Goal: Transaction & Acquisition: Purchase product/service

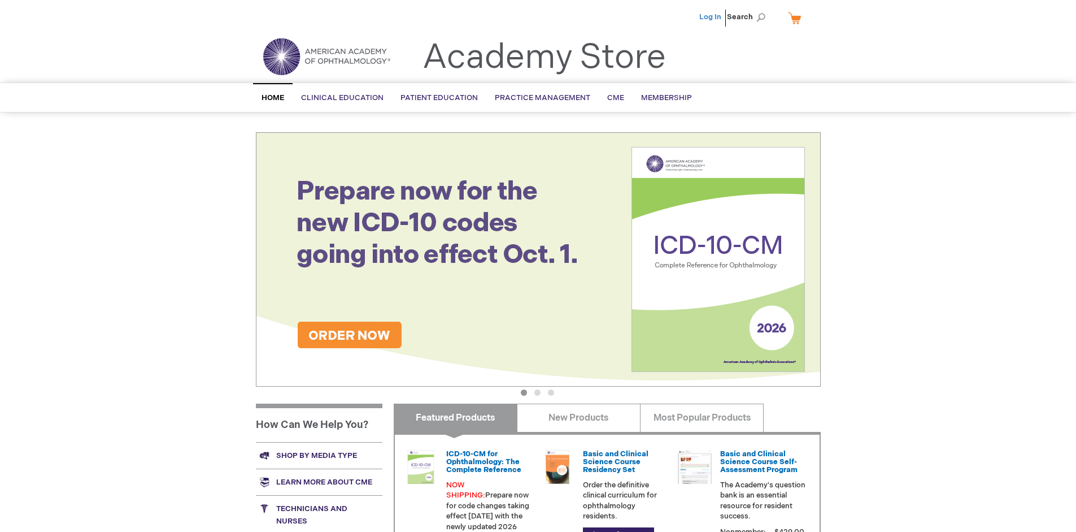
click at [711, 17] on link "Log In" at bounding box center [710, 16] width 22 height 9
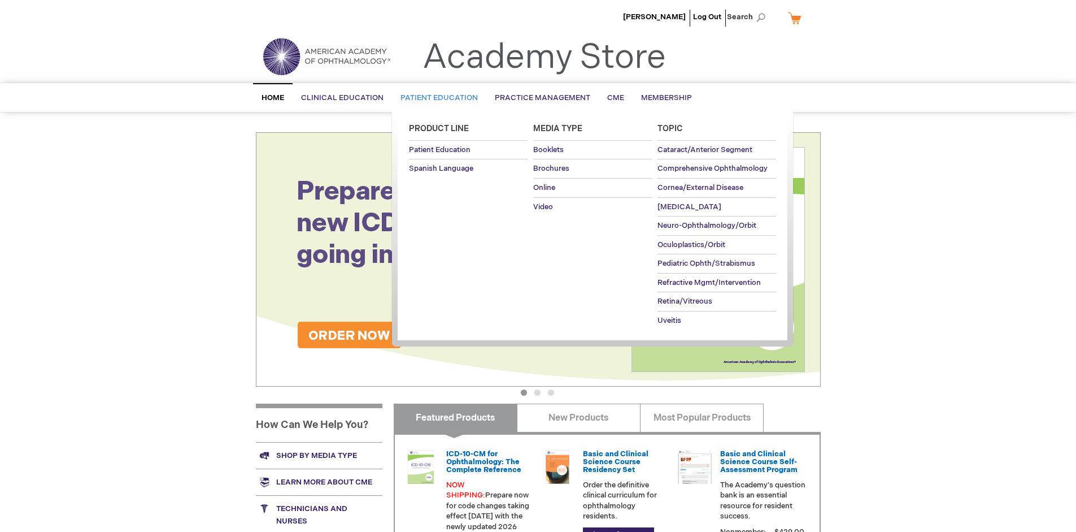
click at [436, 98] on span "Patient Education" at bounding box center [439, 97] width 77 height 9
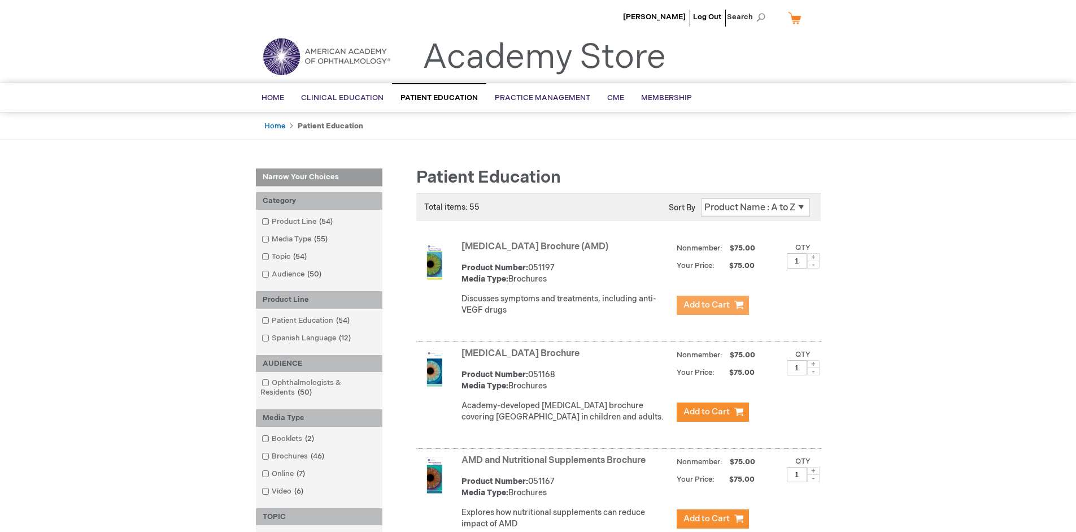
click at [712, 305] on span "Add to Cart" at bounding box center [707, 304] width 46 height 11
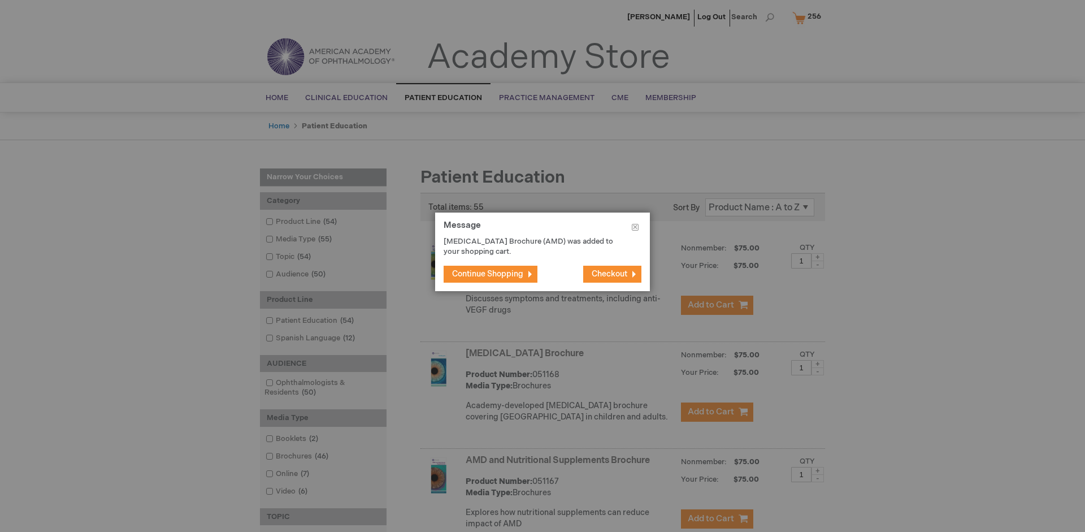
click at [488, 273] on span "Continue Shopping" at bounding box center [487, 274] width 71 height 10
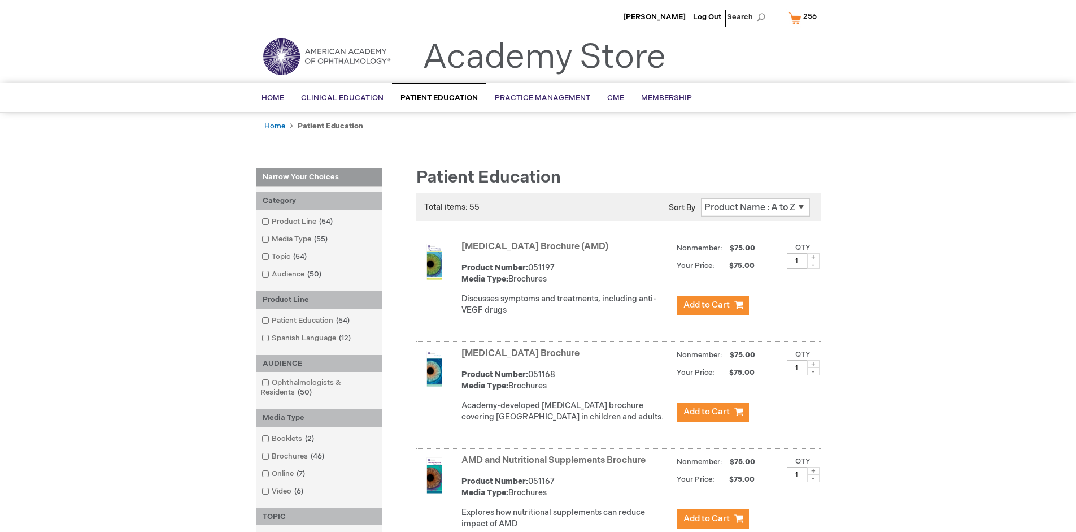
click at [556, 466] on link "AMD and Nutritional Supplements Brochure" at bounding box center [554, 460] width 184 height 11
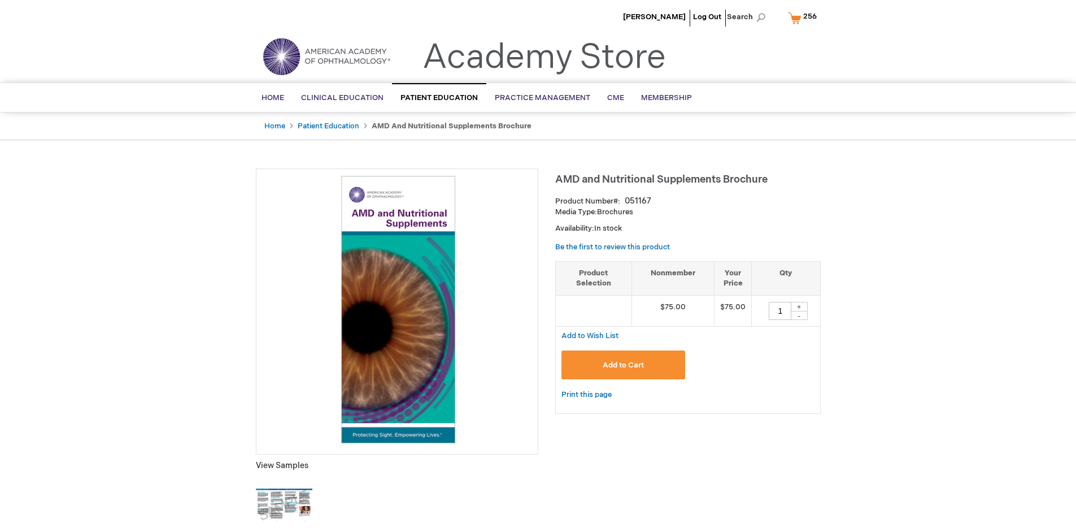
type input "1"
click at [623, 364] on span "Add to Cart" at bounding box center [623, 364] width 41 height 9
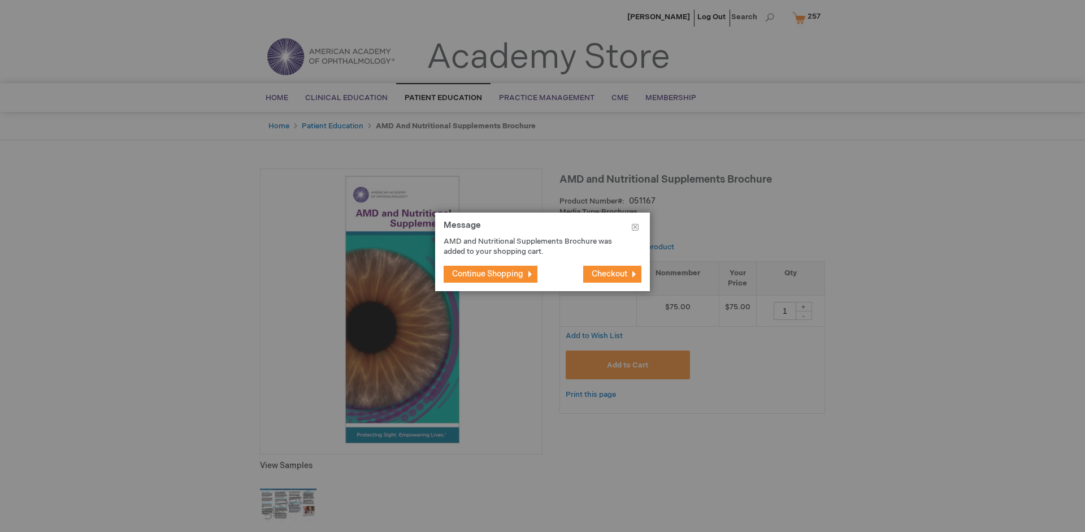
click at [488, 273] on span "Continue Shopping" at bounding box center [487, 274] width 71 height 10
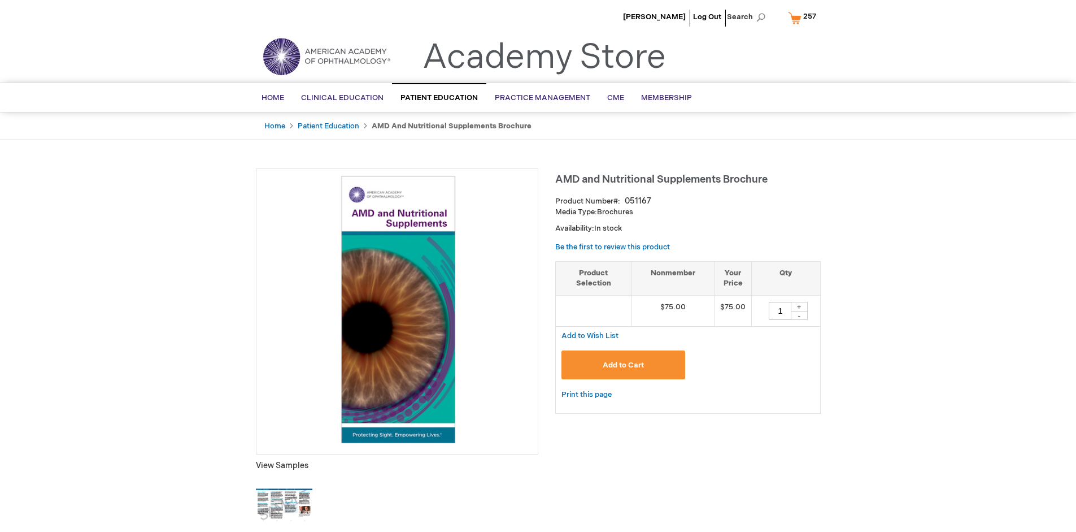
click at [804, 18] on span "257" at bounding box center [809, 16] width 13 height 9
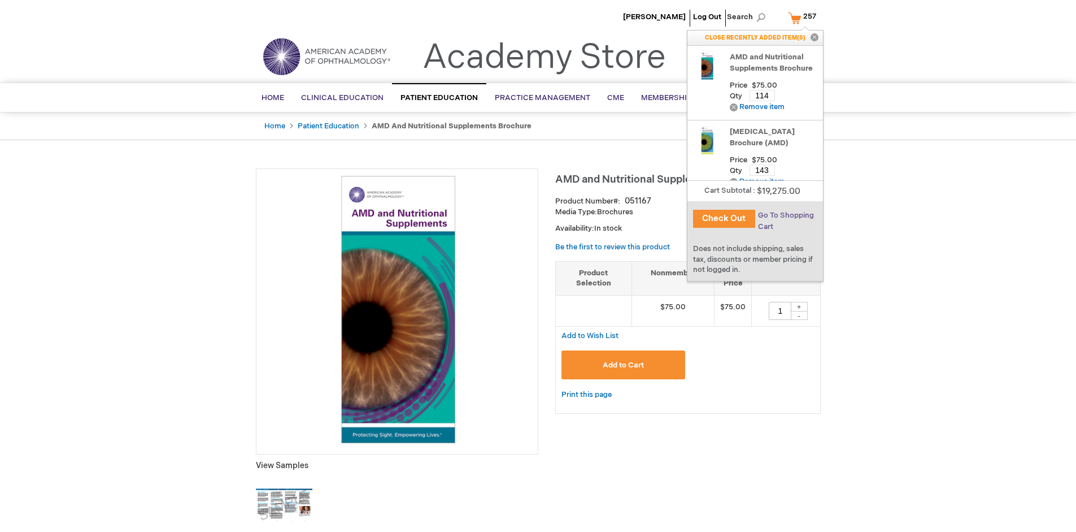
click at [785, 215] on span "Go To Shopping Cart" at bounding box center [786, 221] width 56 height 20
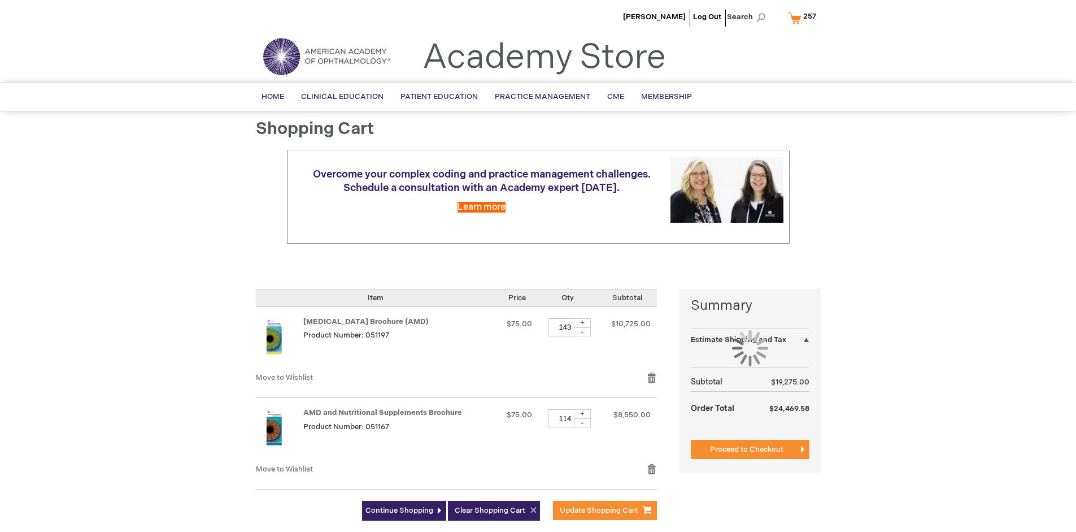
select select "US"
select select "41"
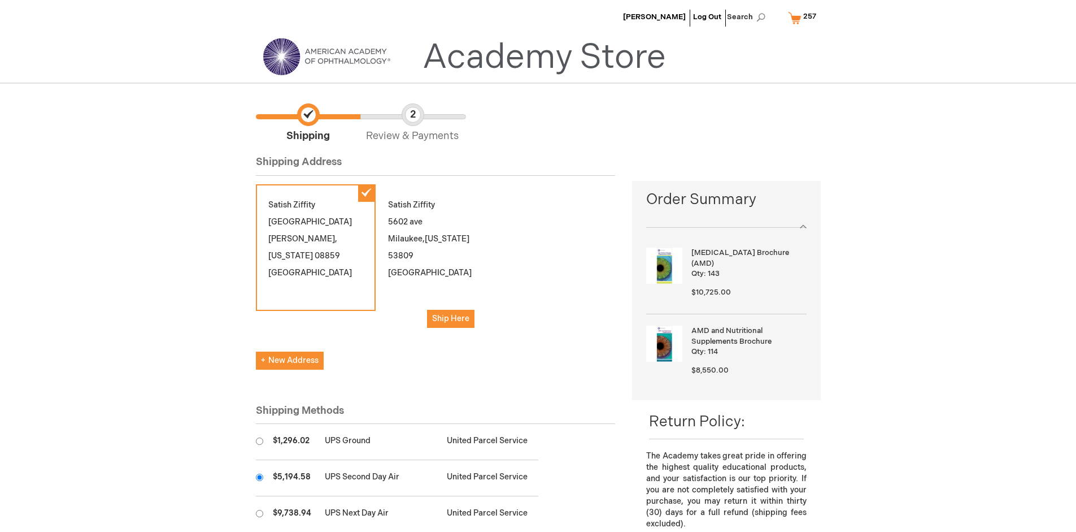
click at [259, 477] on input "radio" at bounding box center [259, 476] width 7 height 7
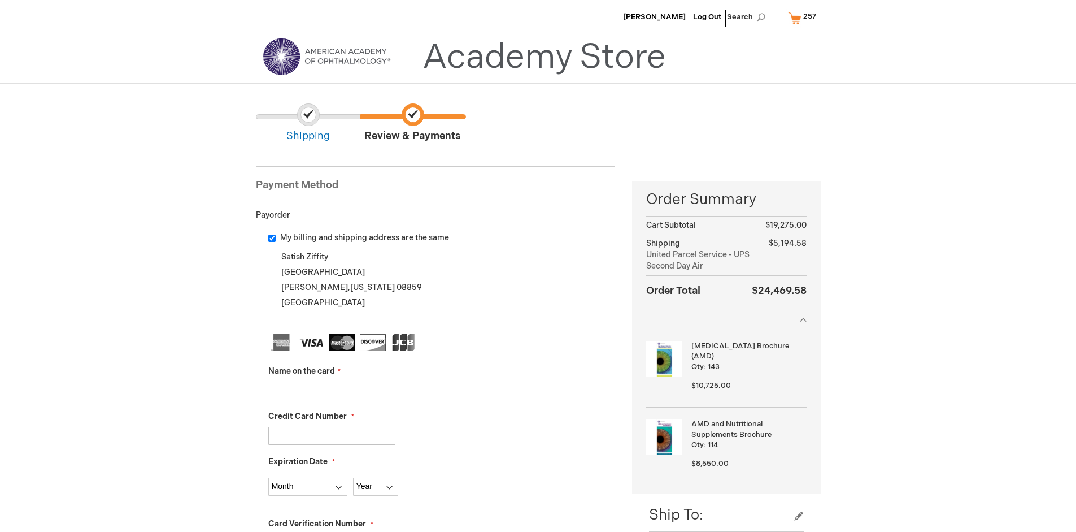
click at [332, 390] on input "Name on the card" at bounding box center [331, 390] width 127 height 18
